Goal: Task Accomplishment & Management: Use online tool/utility

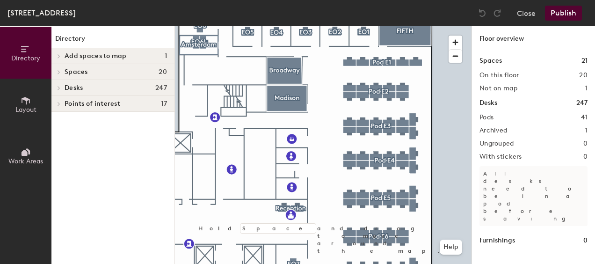
click at [386, 26] on div at bounding box center [323, 26] width 296 height 0
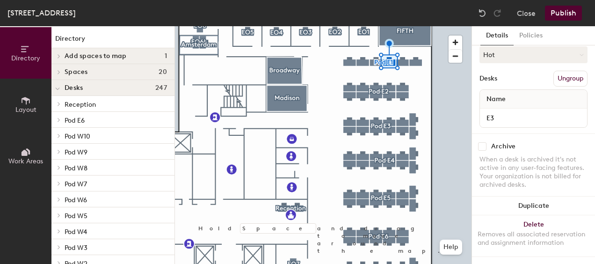
scroll to position [44, 0]
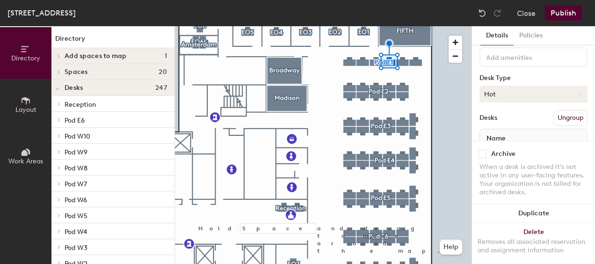
click at [522, 95] on button "Hot" at bounding box center [533, 94] width 108 height 17
click at [498, 119] on div "Assigned" at bounding box center [527, 123] width 94 height 14
click at [565, 10] on button "Publish" at bounding box center [563, 13] width 37 height 15
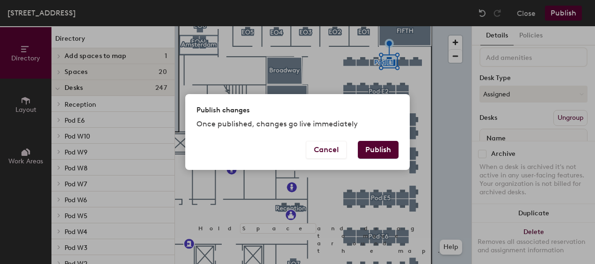
click at [373, 146] on button "Publish" at bounding box center [378, 150] width 41 height 18
